Goal: Information Seeking & Learning: Learn about a topic

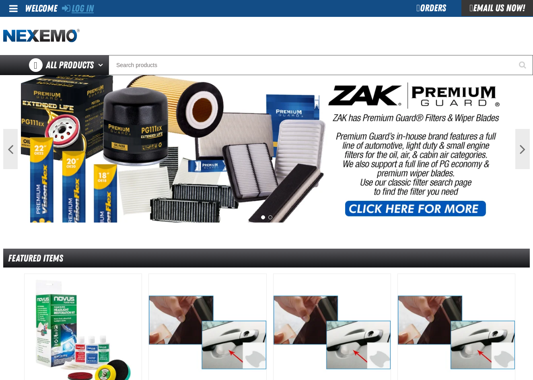
click at [86, 8] on link "Log In" at bounding box center [78, 8] width 32 height 11
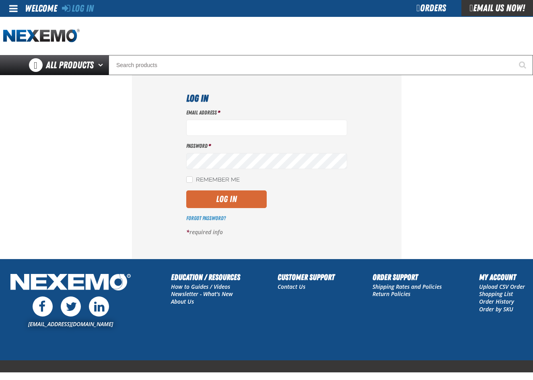
type input "pmcnish@vtaig.com"
click at [206, 207] on button "Log In" at bounding box center [226, 200] width 80 height 18
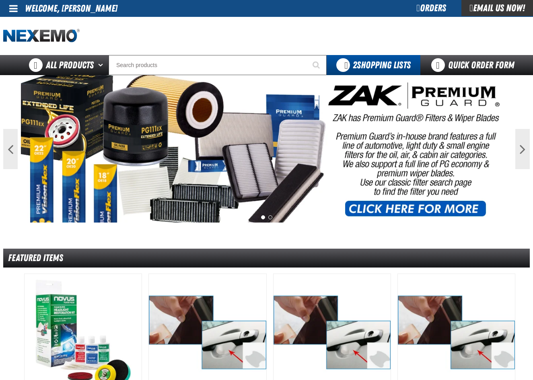
click at [429, 8] on div "Orders" at bounding box center [431, 8] width 60 height 16
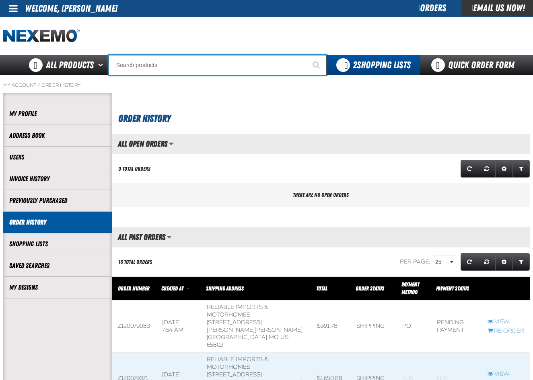
click at [145, 67] on input "Search" at bounding box center [218, 65] width 218 height 20
type input "pp"
type input "ppF Surface Prep - (236 mL) (8 oz) (0.24 L)"
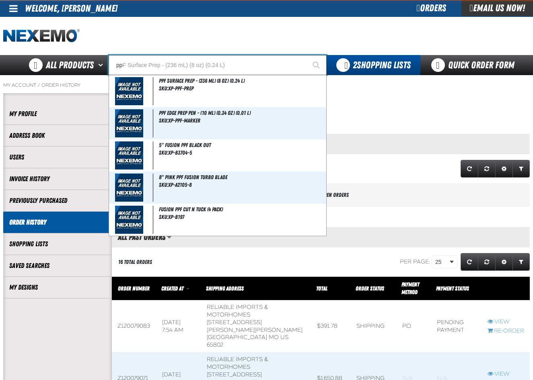
type input "ppf"
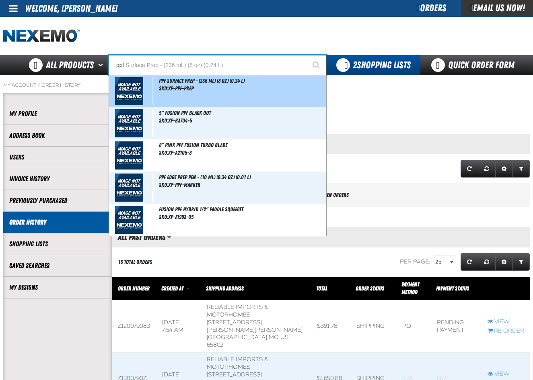
type input "ppf Surface Prep - (236 mL) (8 oz) (0.24 L)"
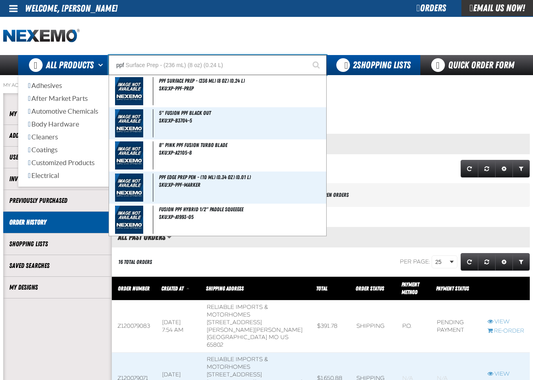
drag, startPoint x: 156, startPoint y: 66, endPoint x: 94, endPoint y: 64, distance: 62.7
click at [94, 64] on div "Back All Products Adhesives After Market Parts Automotive Chemicals Body Hardwa…" at bounding box center [266, 65] width 533 height 20
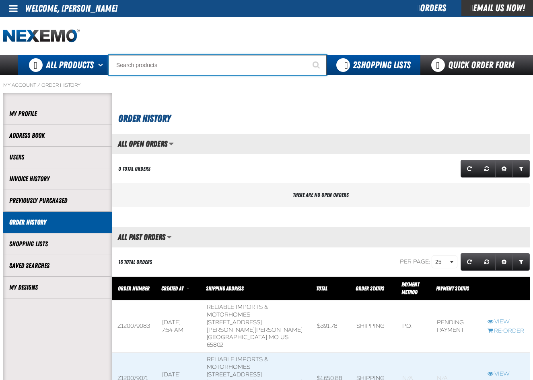
click at [79, 63] on span "All Products" at bounding box center [70, 65] width 48 height 14
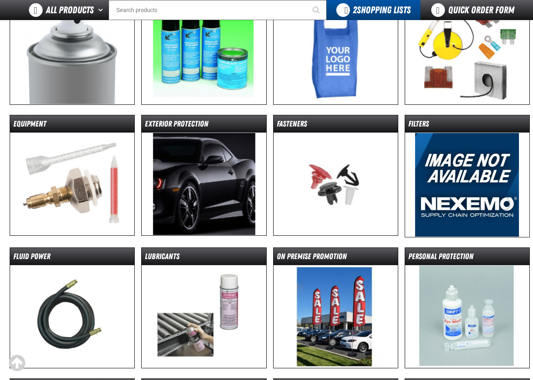
scroll to position [322, 0]
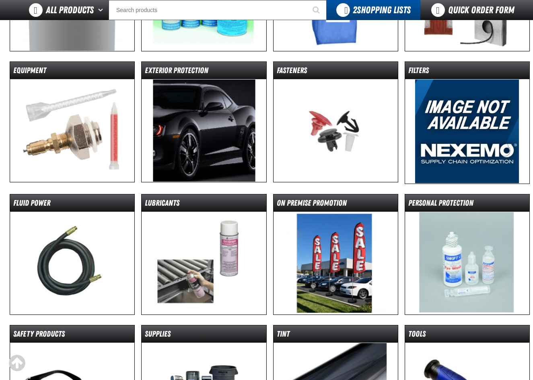
click at [212, 137] on img at bounding box center [204, 130] width 124 height 103
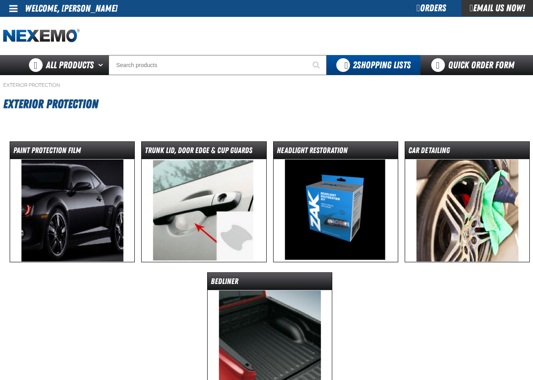
scroll to position [40, 0]
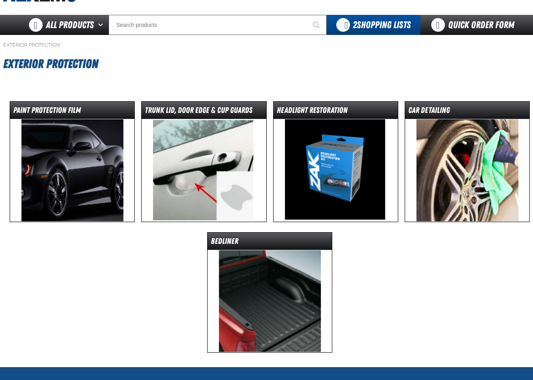
click at [80, 175] on img at bounding box center [72, 170] width 124 height 103
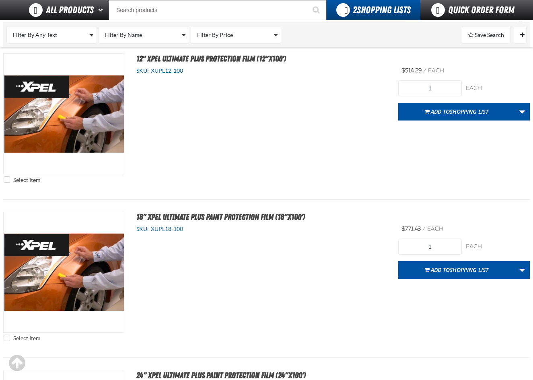
scroll to position [2814, 0]
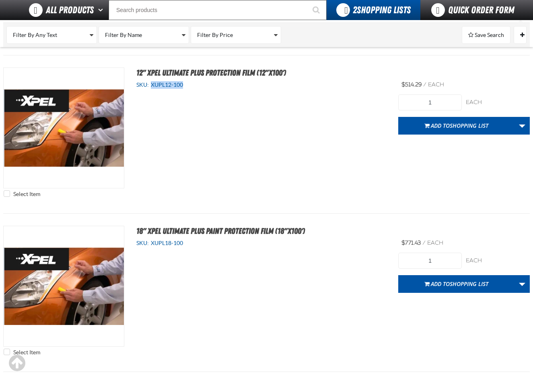
drag, startPoint x: 152, startPoint y: 82, endPoint x: 185, endPoint y: 84, distance: 33.8
click at [185, 84] on div "SKU: XUPL12-100" at bounding box center [261, 85] width 250 height 8
drag, startPoint x: 185, startPoint y: 84, endPoint x: 176, endPoint y: 84, distance: 9.2
copy span "XUPL12-100"
drag, startPoint x: 151, startPoint y: 244, endPoint x: 183, endPoint y: 245, distance: 31.4
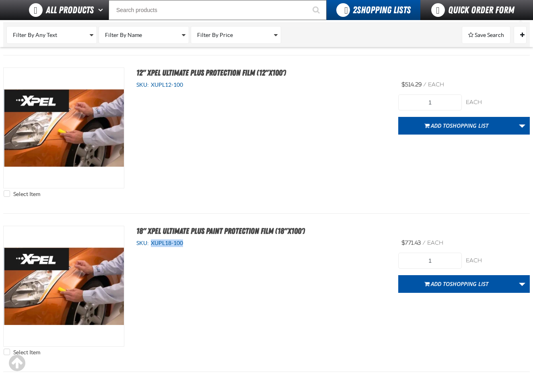
click at [183, 245] on span "XUPL18-100" at bounding box center [166, 243] width 34 height 6
drag, startPoint x: 183, startPoint y: 245, endPoint x: 173, endPoint y: 244, distance: 9.8
copy span "XUPL18-100"
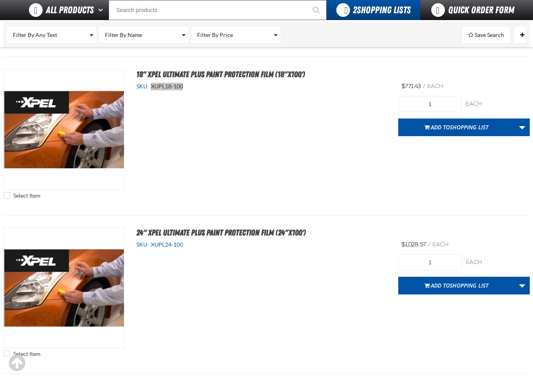
scroll to position [2975, 0]
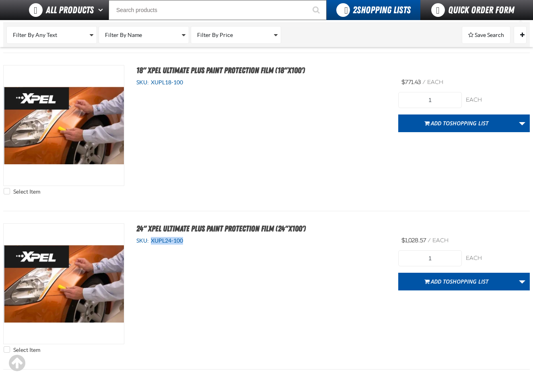
drag, startPoint x: 150, startPoint y: 241, endPoint x: 184, endPoint y: 246, distance: 34.1
click at [184, 246] on div "SKU: XUPL24-100 View Details" at bounding box center [261, 246] width 274 height 19
copy span "XUPL24-100"
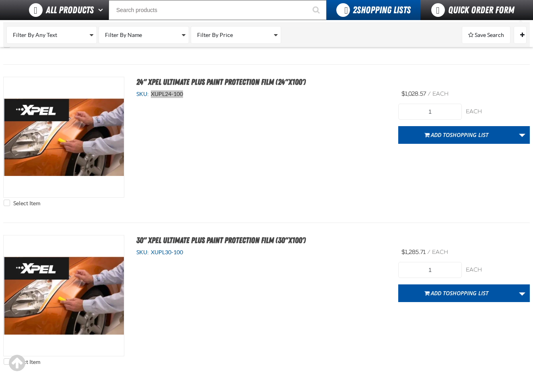
scroll to position [3136, 0]
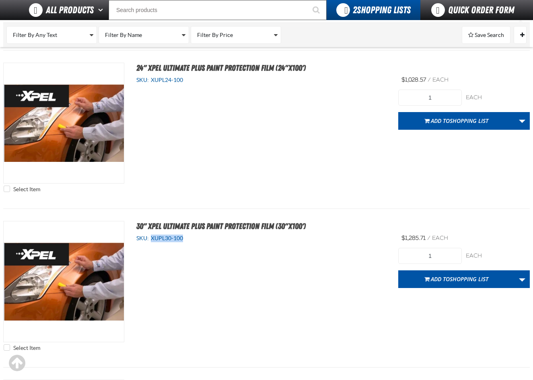
drag, startPoint x: 152, startPoint y: 238, endPoint x: 185, endPoint y: 242, distance: 32.5
click at [185, 242] on div "SKU: XUPL30-100" at bounding box center [261, 239] width 250 height 8
drag, startPoint x: 185, startPoint y: 242, endPoint x: 178, endPoint y: 238, distance: 8.0
copy span "XUPL30-100"
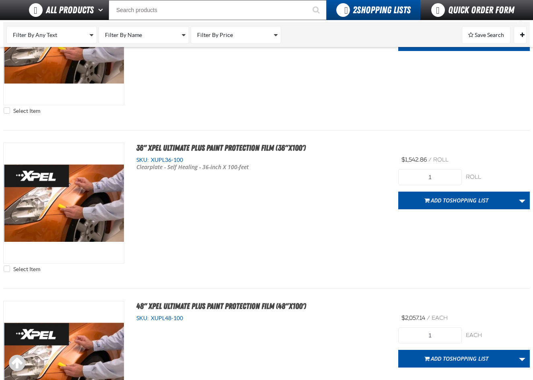
scroll to position [3377, 0]
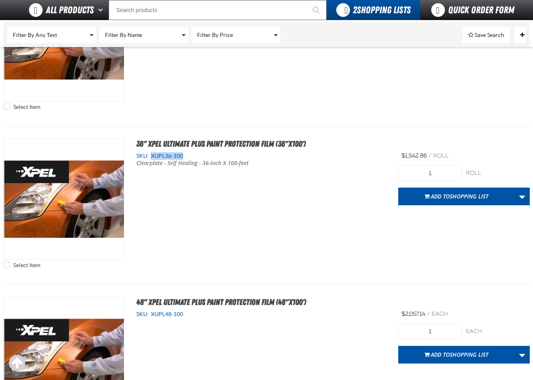
drag, startPoint x: 151, startPoint y: 154, endPoint x: 185, endPoint y: 157, distance: 34.3
click at [185, 157] on div "SKU: XUPL36-100" at bounding box center [261, 156] width 250 height 8
drag, startPoint x: 185, startPoint y: 157, endPoint x: 179, endPoint y: 154, distance: 6.5
copy span "XUPL36-100"
drag, startPoint x: 152, startPoint y: 315, endPoint x: 168, endPoint y: 317, distance: 16.6
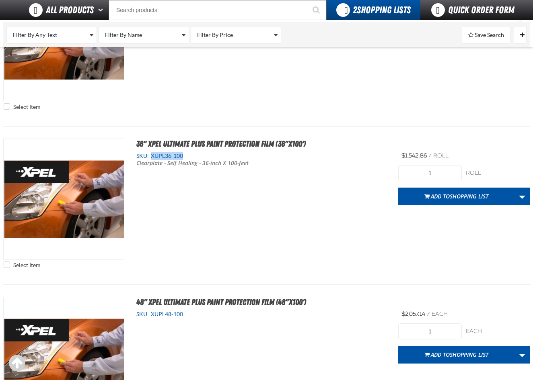
click at [168, 317] on div "SKU: XUPL48-100" at bounding box center [261, 315] width 250 height 8
drag, startPoint x: 168, startPoint y: 317, endPoint x: 149, endPoint y: 332, distance: 25.2
click at [149, 337] on div "Select Item 48" XPEL ULTIMATE PLUS Paint Protection Film (48"x100') SKU: XUPL48…" at bounding box center [266, 364] width 526 height 134
drag, startPoint x: 152, startPoint y: 314, endPoint x: 183, endPoint y: 318, distance: 32.1
click at [183, 318] on div "SKU: XUPL48-100 View Details" at bounding box center [261, 320] width 274 height 19
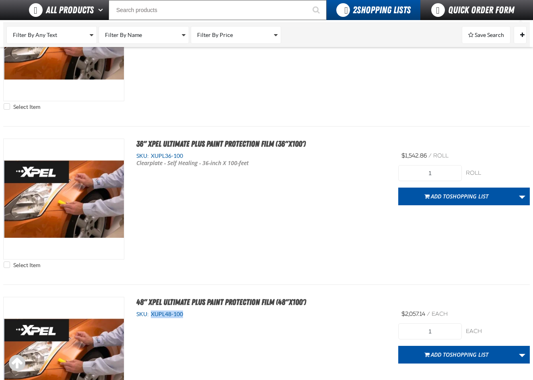
copy span "XUPL48-100"
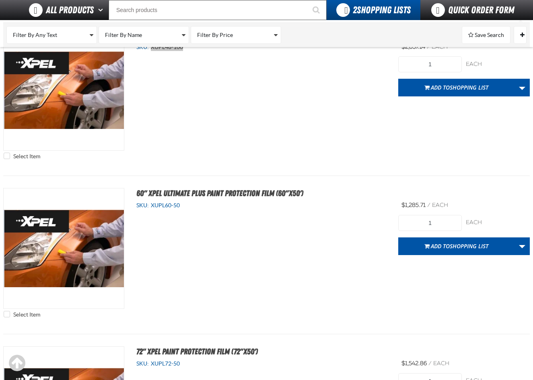
scroll to position [3659, 0]
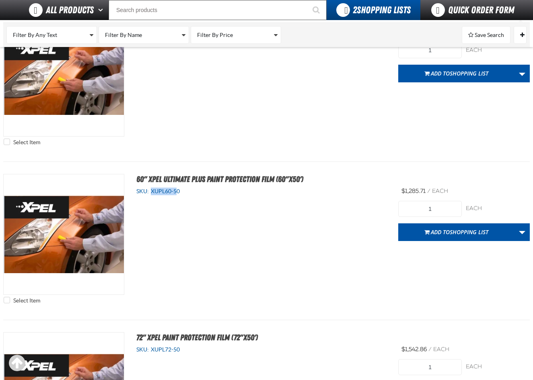
drag, startPoint x: 151, startPoint y: 189, endPoint x: 179, endPoint y: 190, distance: 27.4
click at [179, 190] on span "XUPL60-50" at bounding box center [164, 191] width 31 height 6
drag, startPoint x: 179, startPoint y: 190, endPoint x: 174, endPoint y: 209, distance: 18.9
click at [174, 209] on div "Select Item 60" XPEL ULTIMATE PLUS Paint Protection Film (60"x50') SKU: XUPL60-…" at bounding box center [266, 241] width 526 height 134
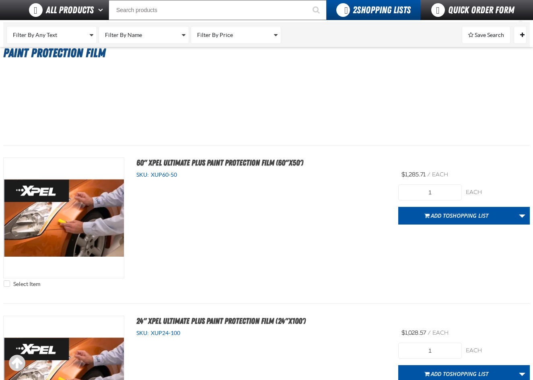
scroll to position [0, 0]
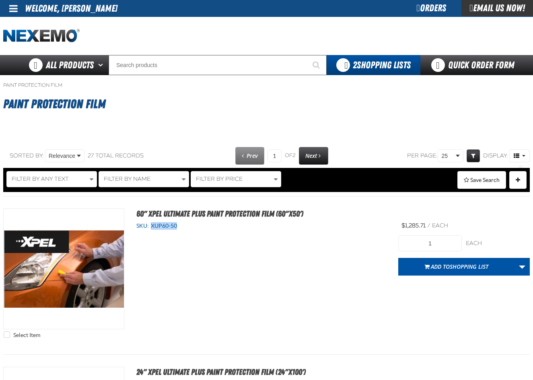
drag, startPoint x: 150, startPoint y: 224, endPoint x: 181, endPoint y: 228, distance: 30.5
click at [181, 228] on div "SKU: XUP60-50" at bounding box center [261, 226] width 250 height 8
drag, startPoint x: 181, startPoint y: 228, endPoint x: 172, endPoint y: 227, distance: 8.6
copy span "XUP60-50"
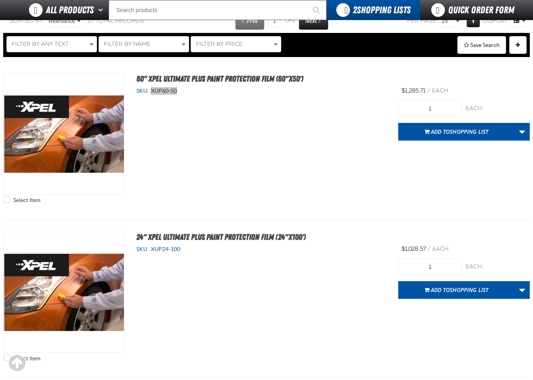
scroll to position [161, 0]
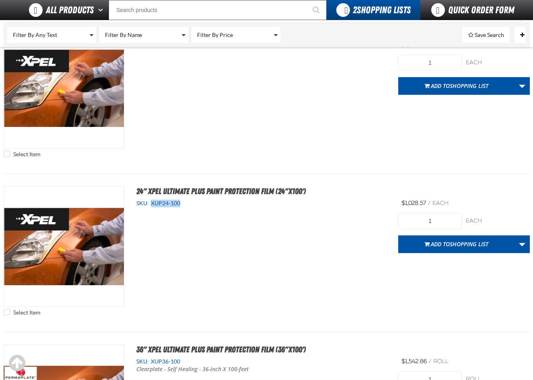
drag, startPoint x: 151, startPoint y: 201, endPoint x: 180, endPoint y: 207, distance: 29.7
click at [180, 207] on div "SKU: XUP24-100" at bounding box center [261, 204] width 250 height 8
copy span "XUP24-100"
click at [158, 220] on div "Select Item 24" XPEL ULTIMATE PLUS Paint Protection Film (24"x100') SKU: XUP24-…" at bounding box center [266, 253] width 526 height 134
drag, startPoint x: 150, startPoint y: 202, endPoint x: 181, endPoint y: 203, distance: 31.0
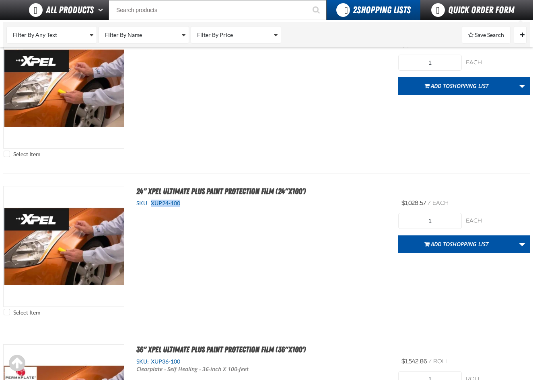
click at [180, 203] on span "XUP24-100" at bounding box center [164, 203] width 31 height 6
copy span "XUP24-100"
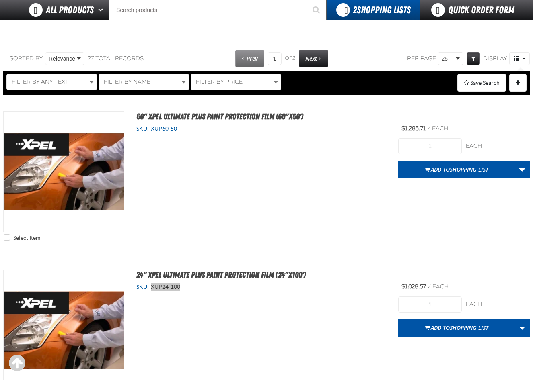
scroll to position [80, 0]
